Goal: Information Seeking & Learning: Learn about a topic

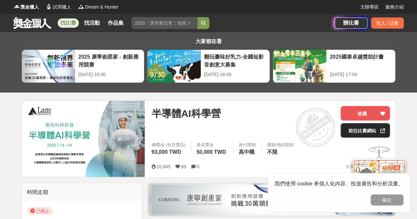
click at [357, 128] on link "前往比賽網站" at bounding box center [365, 130] width 49 height 15
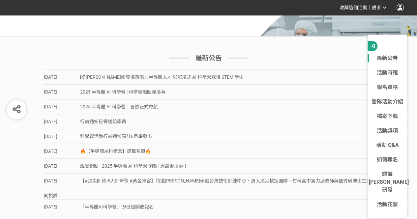
scroll to position [198, 0]
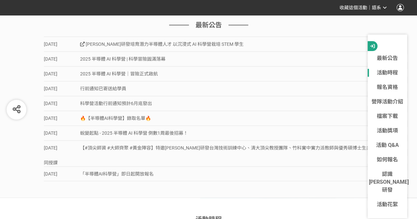
click at [155, 43] on span "[PERSON_NAME]研發培育潛力半導體人才 以沉浸式 AI 科學營栽培 STEM 學生" at bounding box center [162, 44] width 164 height 5
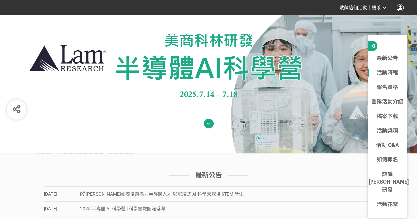
scroll to position [0, 0]
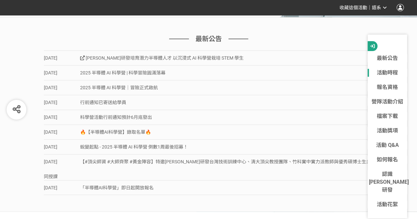
scroll to position [198, 0]
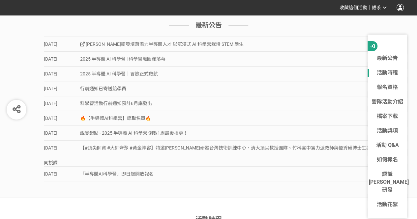
click at [167, 58] on link "2025-07-18 2025 半導體 AI 科學營 | 科學冒險圓滿落幕" at bounding box center [209, 58] width 330 height 15
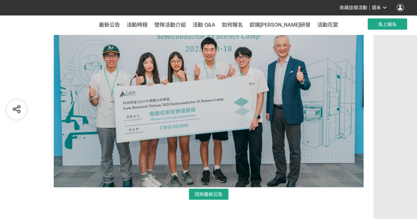
scroll to position [613, 0]
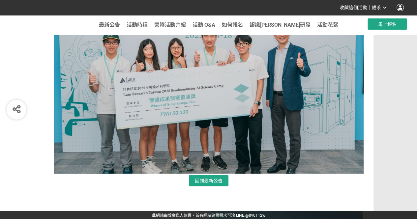
click at [210, 185] on link "回到 最新公告" at bounding box center [209, 180] width 40 height 11
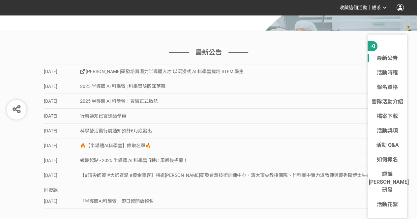
scroll to position [170, 0]
click at [379, 201] on link "活動花絮" at bounding box center [388, 205] width 40 height 8
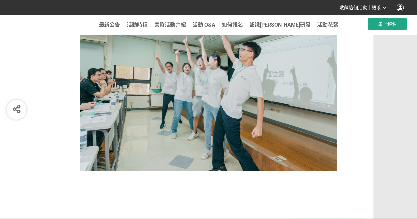
scroll to position [931, 0]
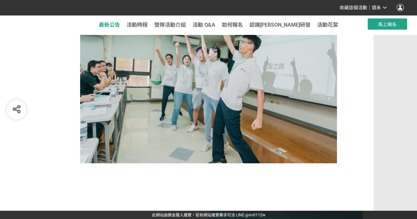
click at [120, 23] on span "最新公告" at bounding box center [109, 25] width 21 height 6
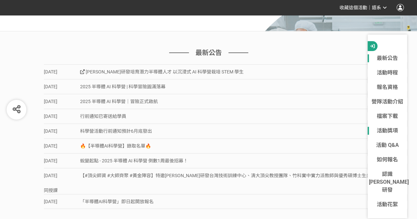
click at [388, 130] on link "活動獎項" at bounding box center [388, 131] width 40 height 8
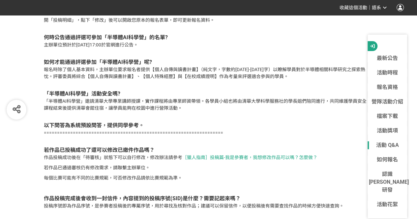
scroll to position [3265, 0]
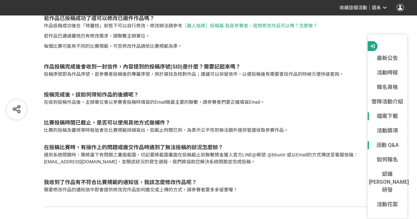
click at [389, 118] on link "檔案下載" at bounding box center [388, 116] width 40 height 8
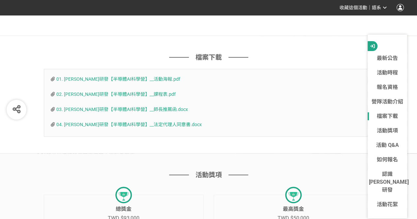
scroll to position [2678, 0]
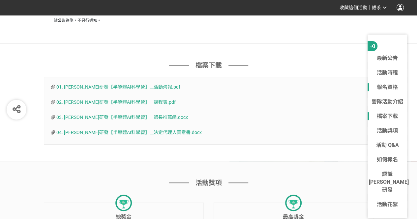
click at [388, 87] on link "報名資格" at bounding box center [388, 87] width 40 height 8
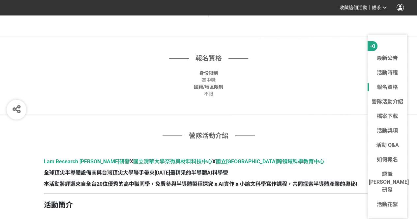
scroll to position [457, 0]
